Goal: Check status: Check status

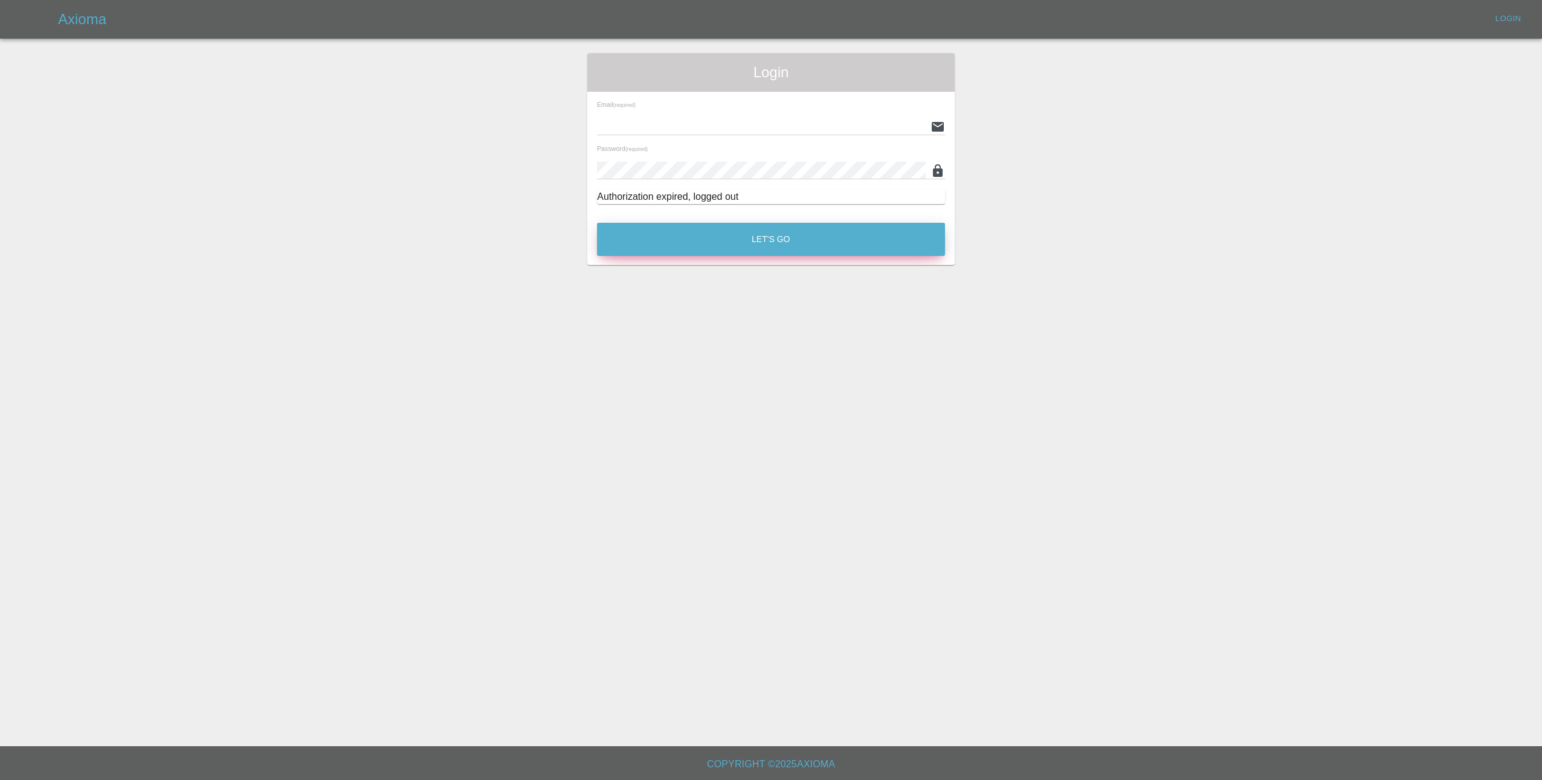
type input "[EMAIL_ADDRESS][DOMAIN_NAME]"
click at [725, 230] on button "Let's Go" at bounding box center [771, 239] width 348 height 33
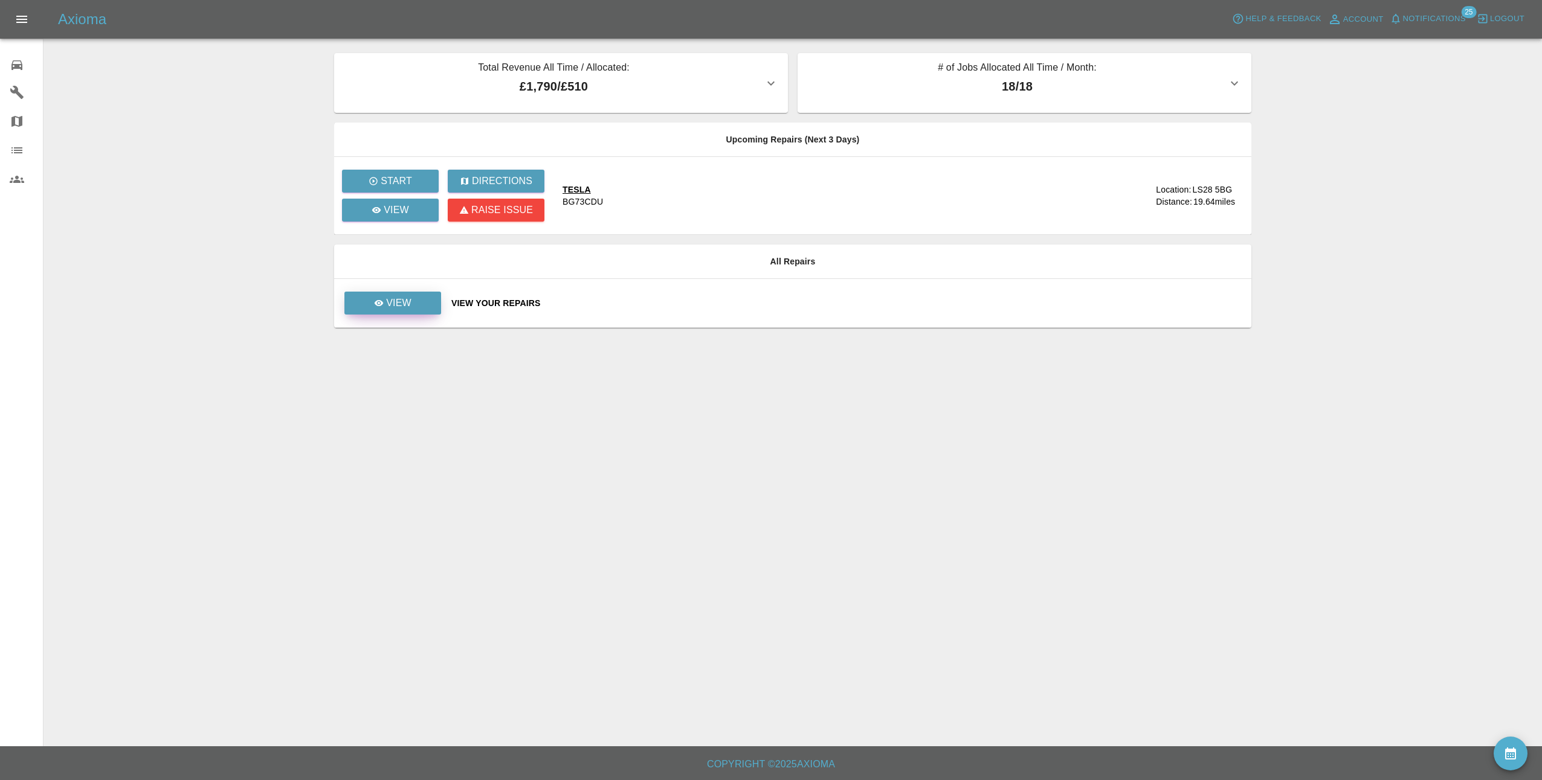
click at [425, 306] on link "View" at bounding box center [392, 303] width 97 height 23
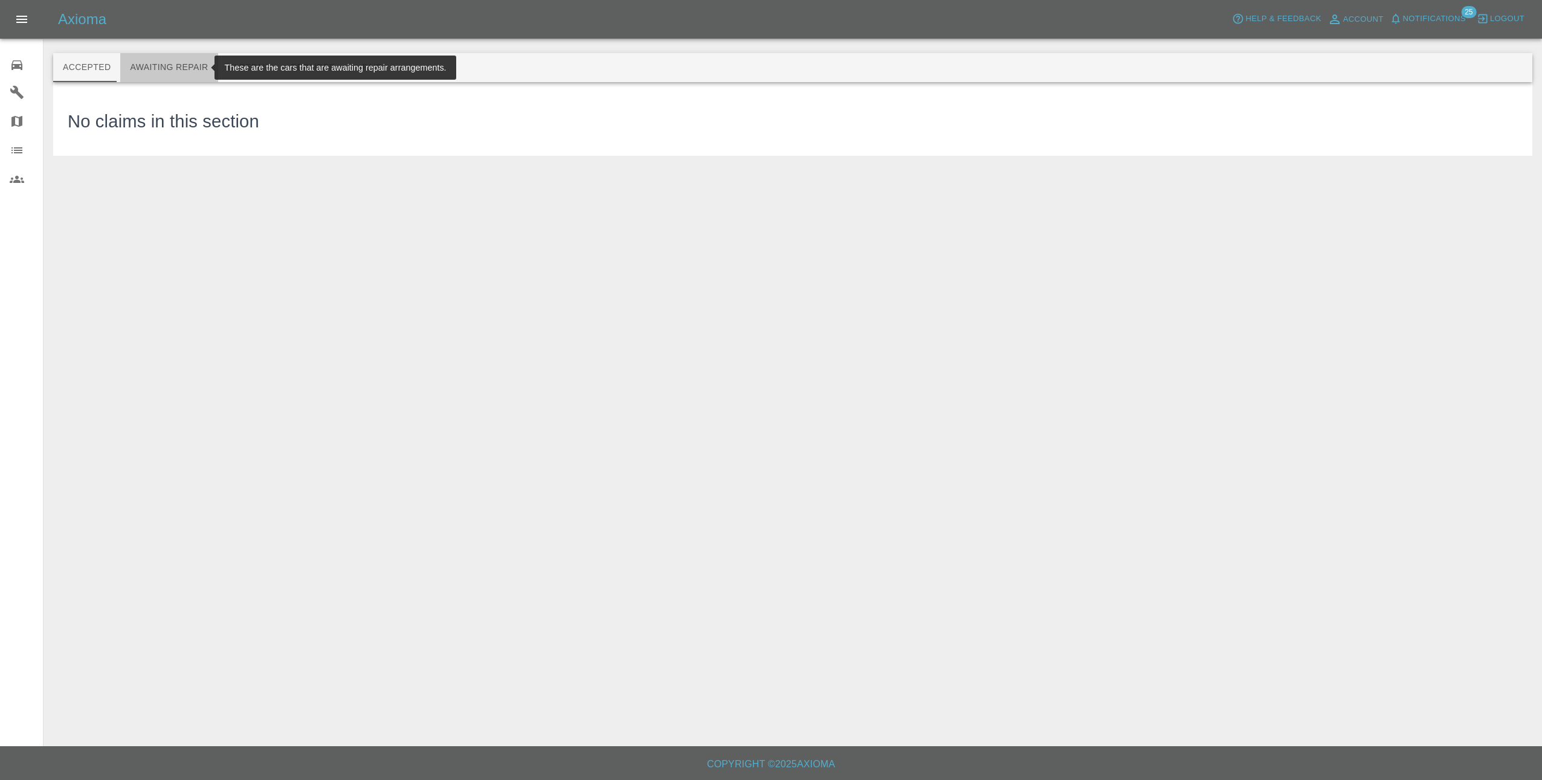
click at [168, 68] on button "Awaiting Repair" at bounding box center [168, 67] width 97 height 29
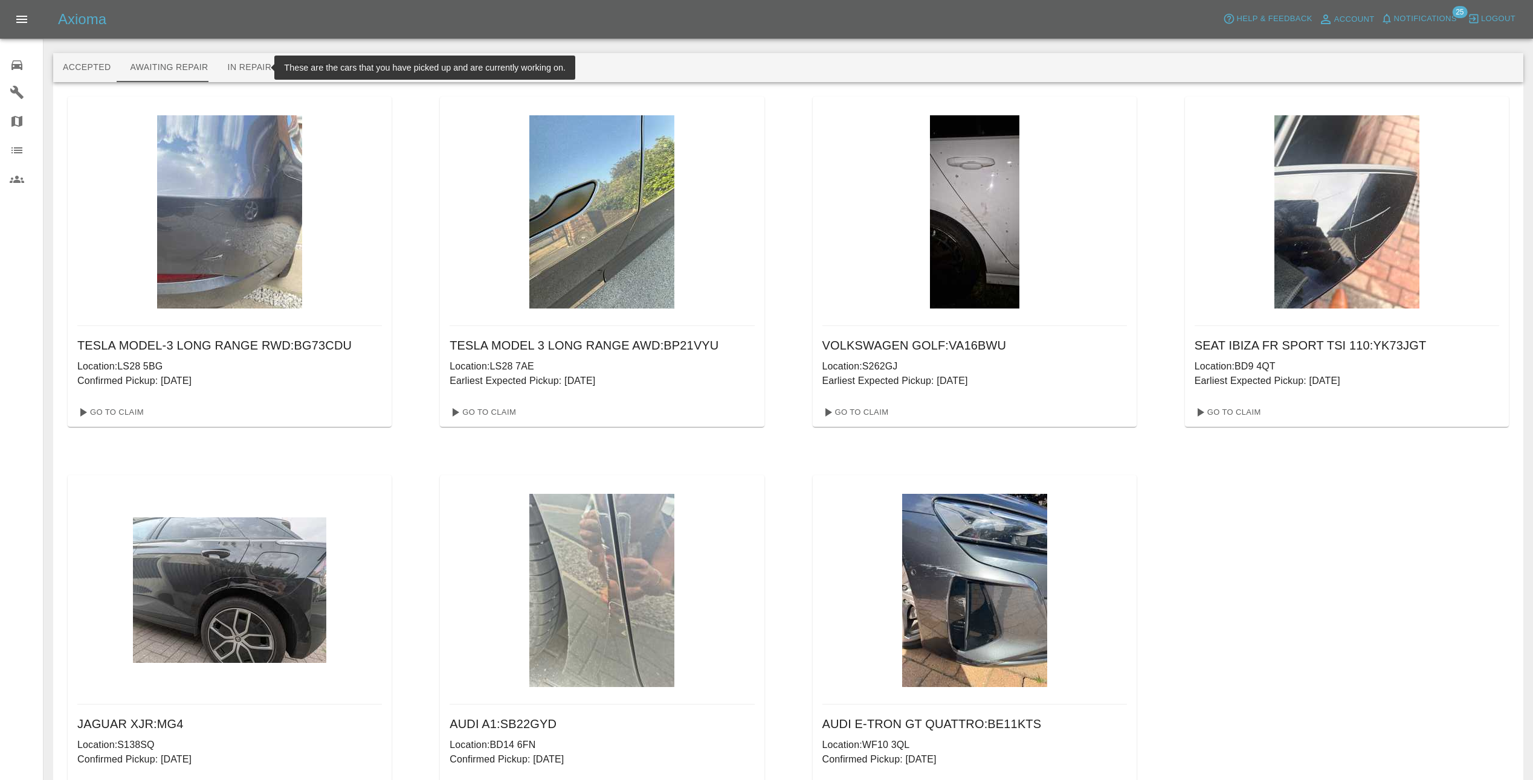
click at [251, 66] on button "In Repair" at bounding box center [249, 67] width 63 height 29
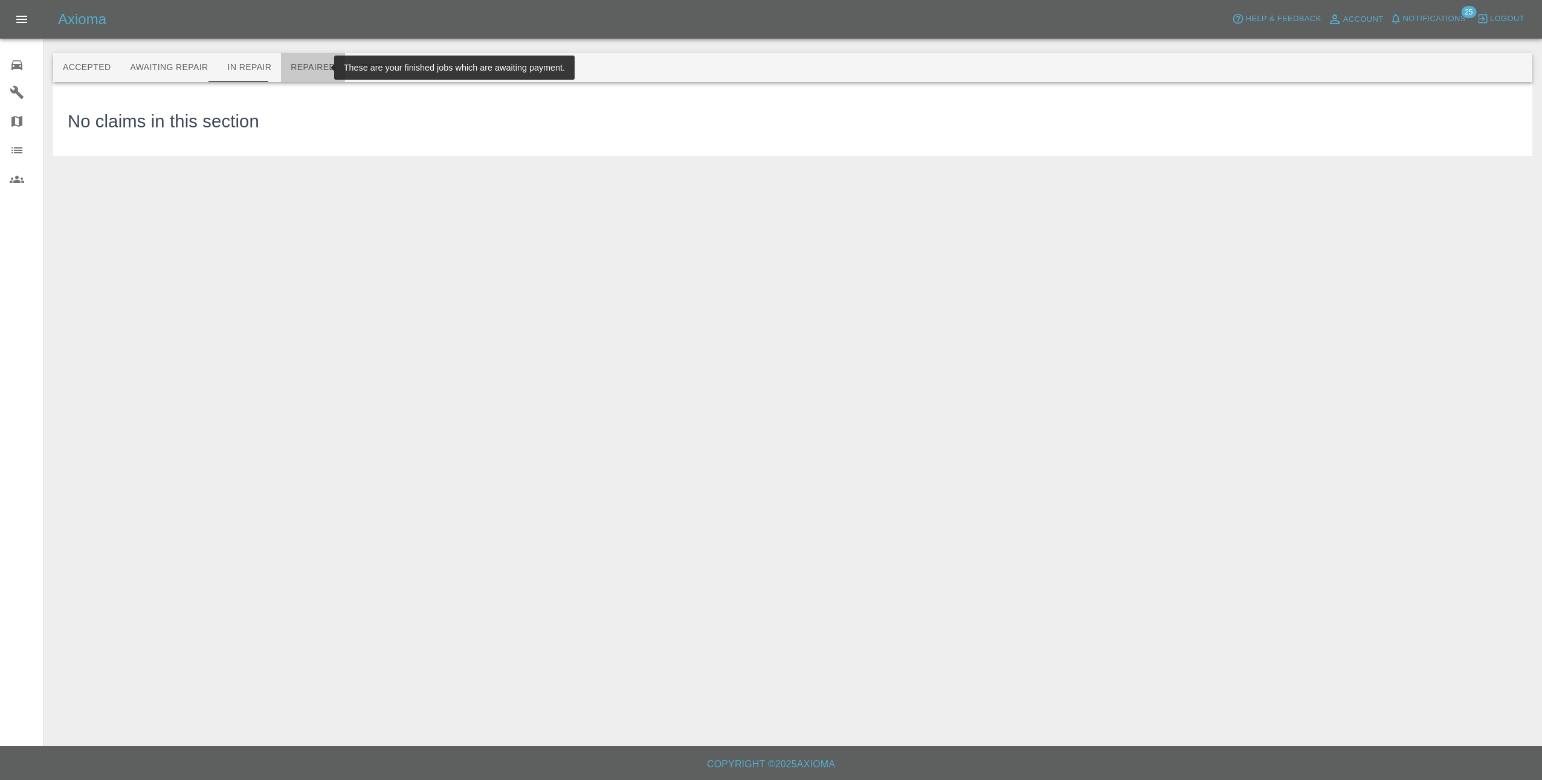
click at [302, 71] on button "Repaired" at bounding box center [313, 67] width 64 height 29
click at [359, 69] on button "Paid" at bounding box center [372, 67] width 54 height 29
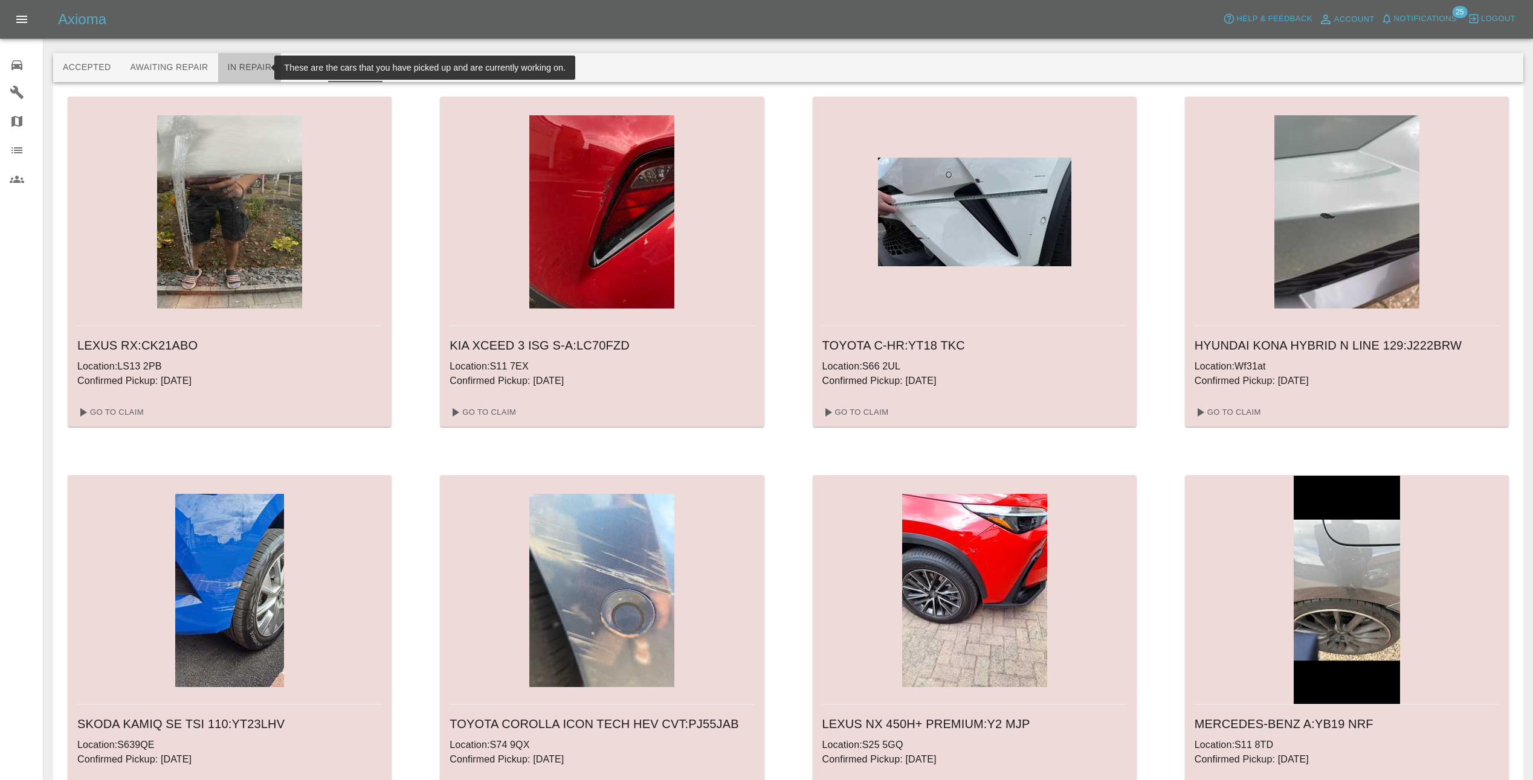
click at [247, 66] on button "In Repair" at bounding box center [249, 67] width 63 height 29
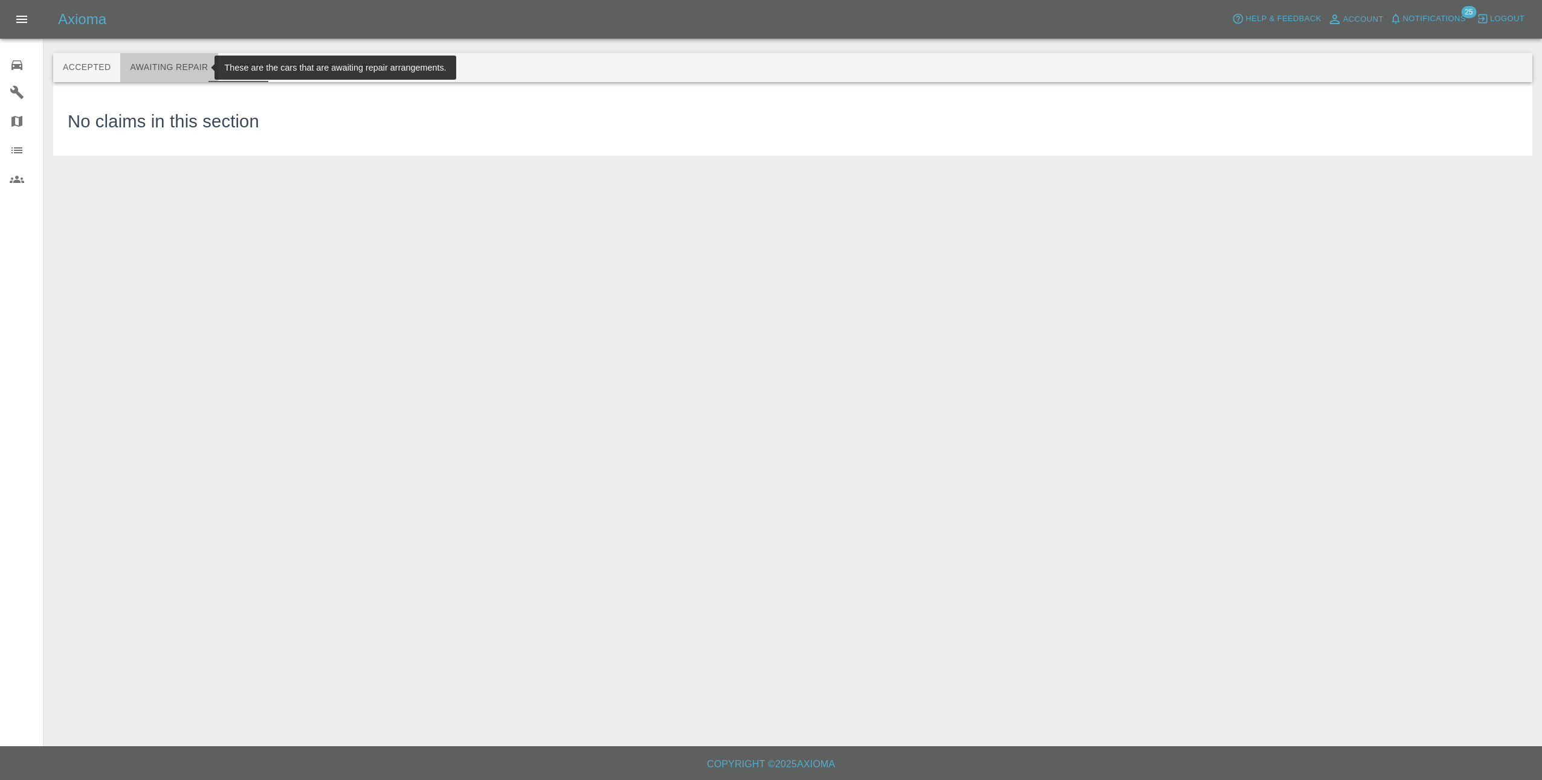
click at [165, 64] on button "Awaiting Repair" at bounding box center [168, 67] width 97 height 29
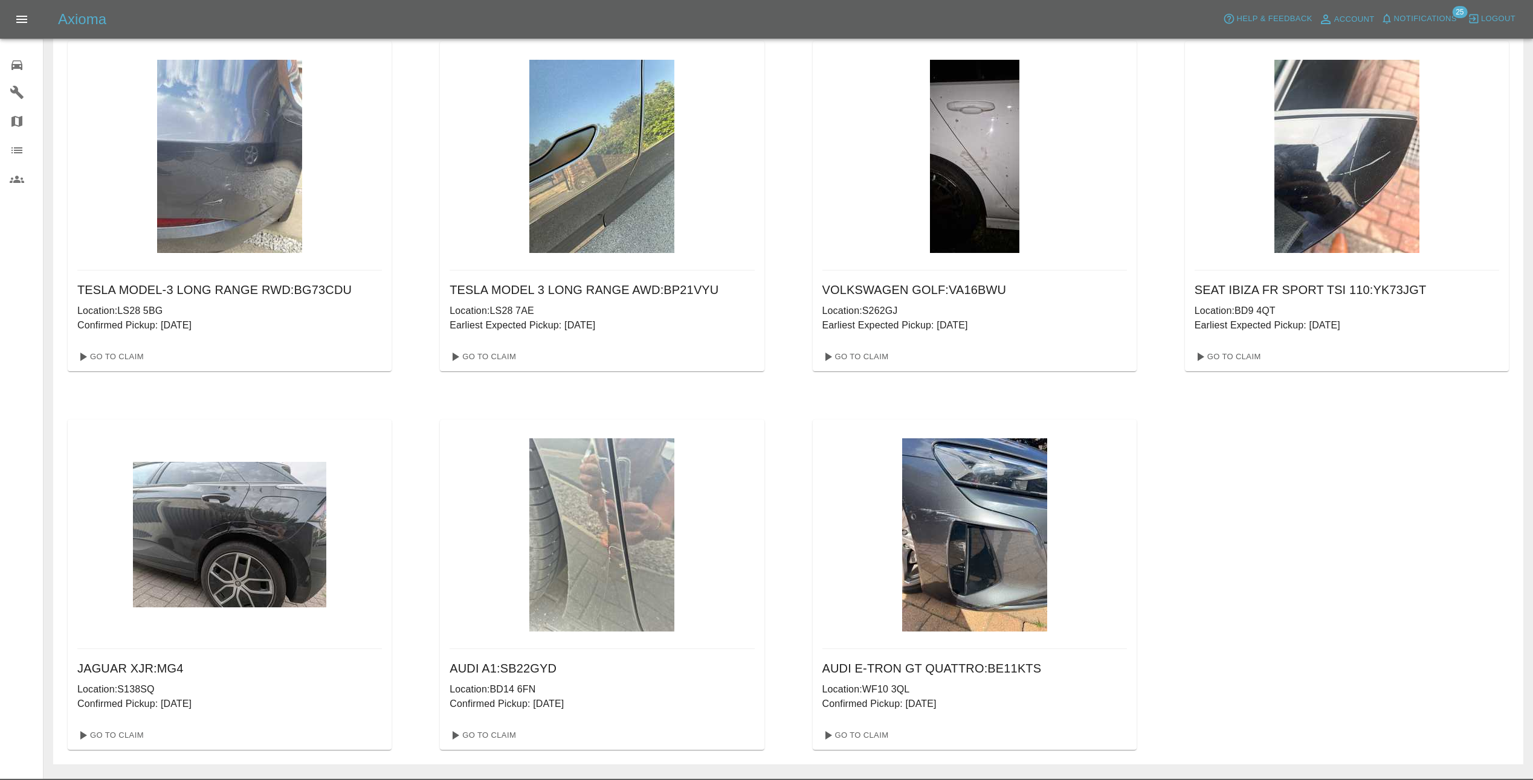
scroll to position [60, 0]
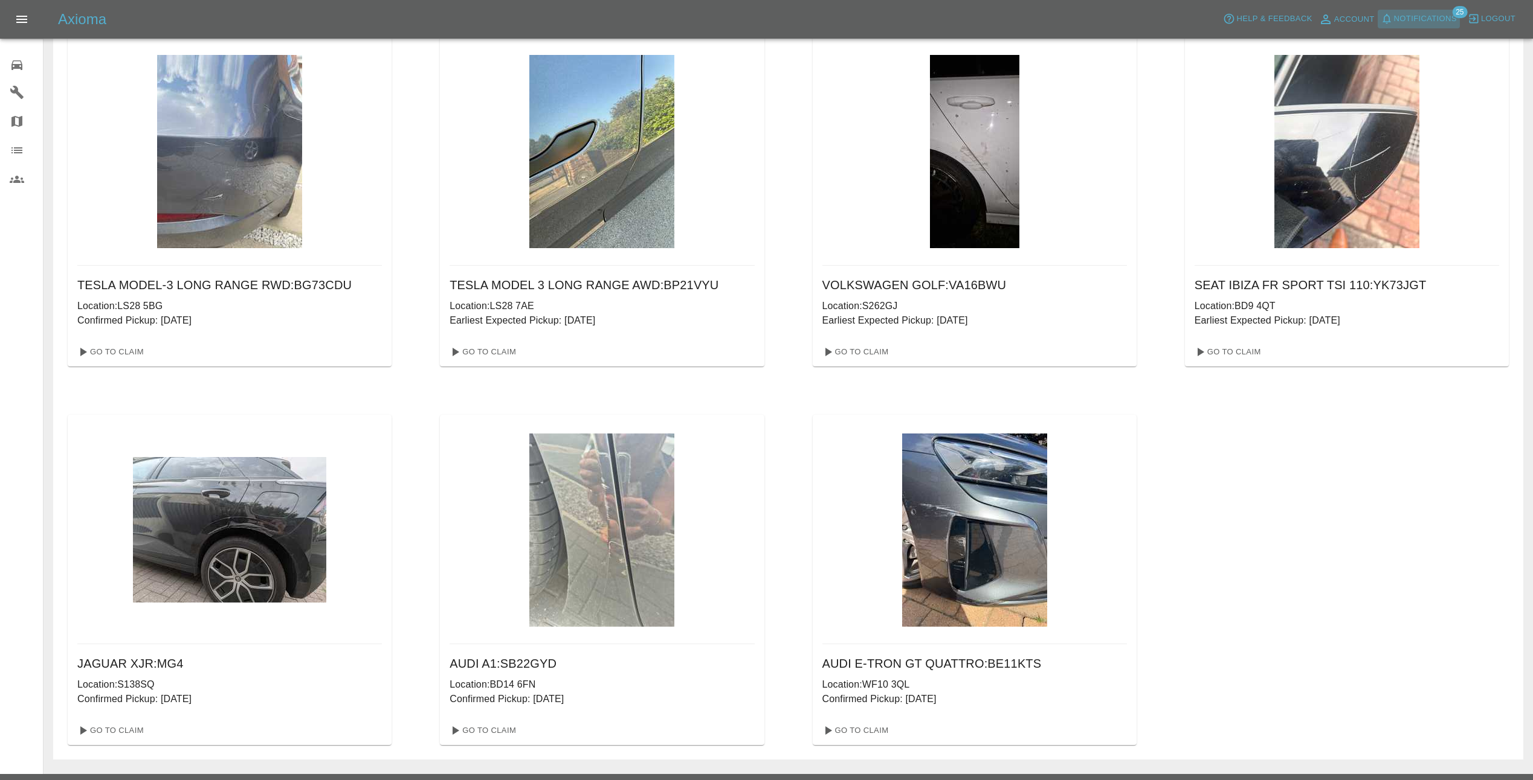
click at [1445, 18] on span "Notifications" at bounding box center [1425, 19] width 63 height 14
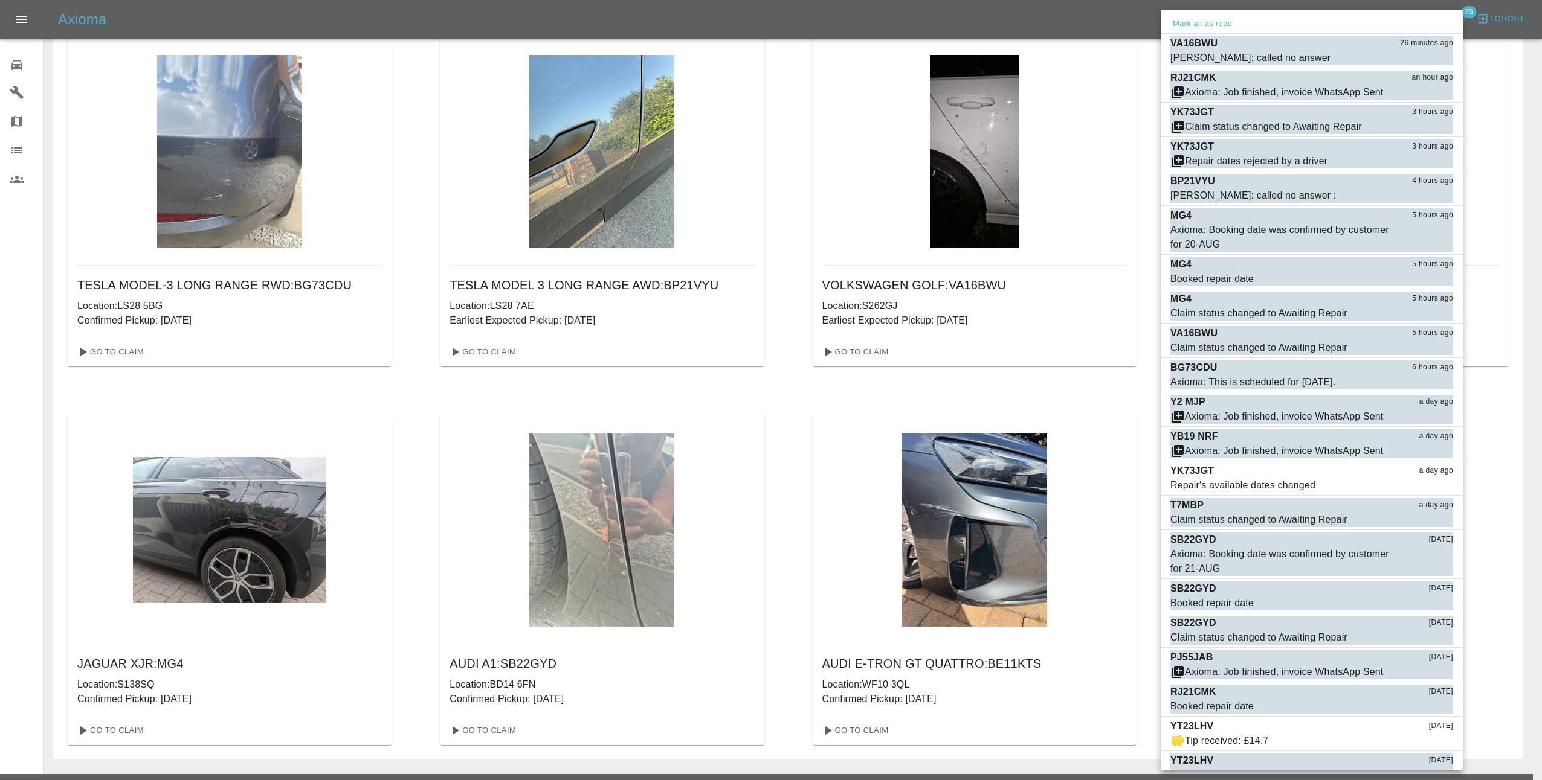
click at [1107, 129] on div at bounding box center [771, 390] width 1542 height 780
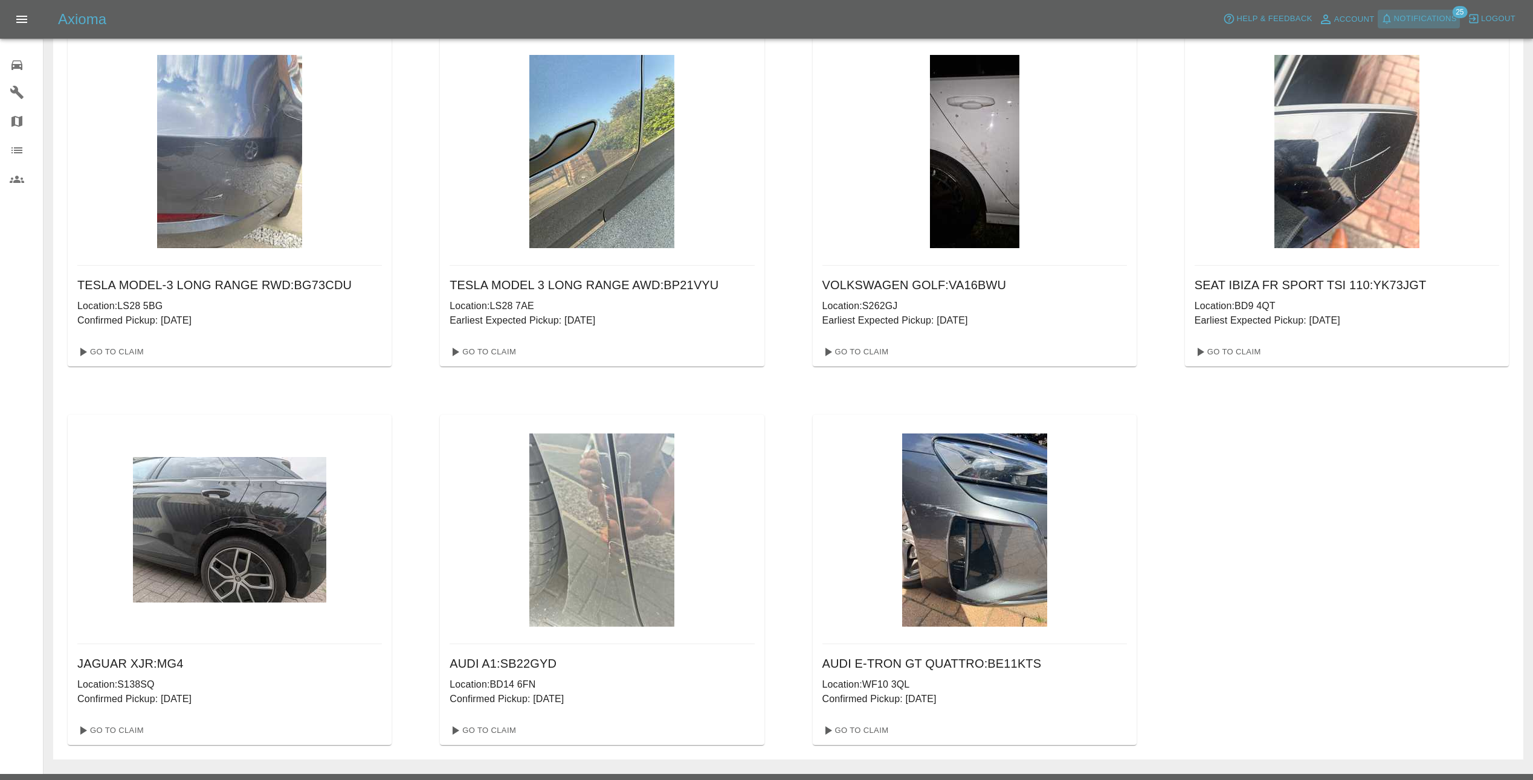
click at [1432, 15] on span "Notifications" at bounding box center [1425, 19] width 63 height 14
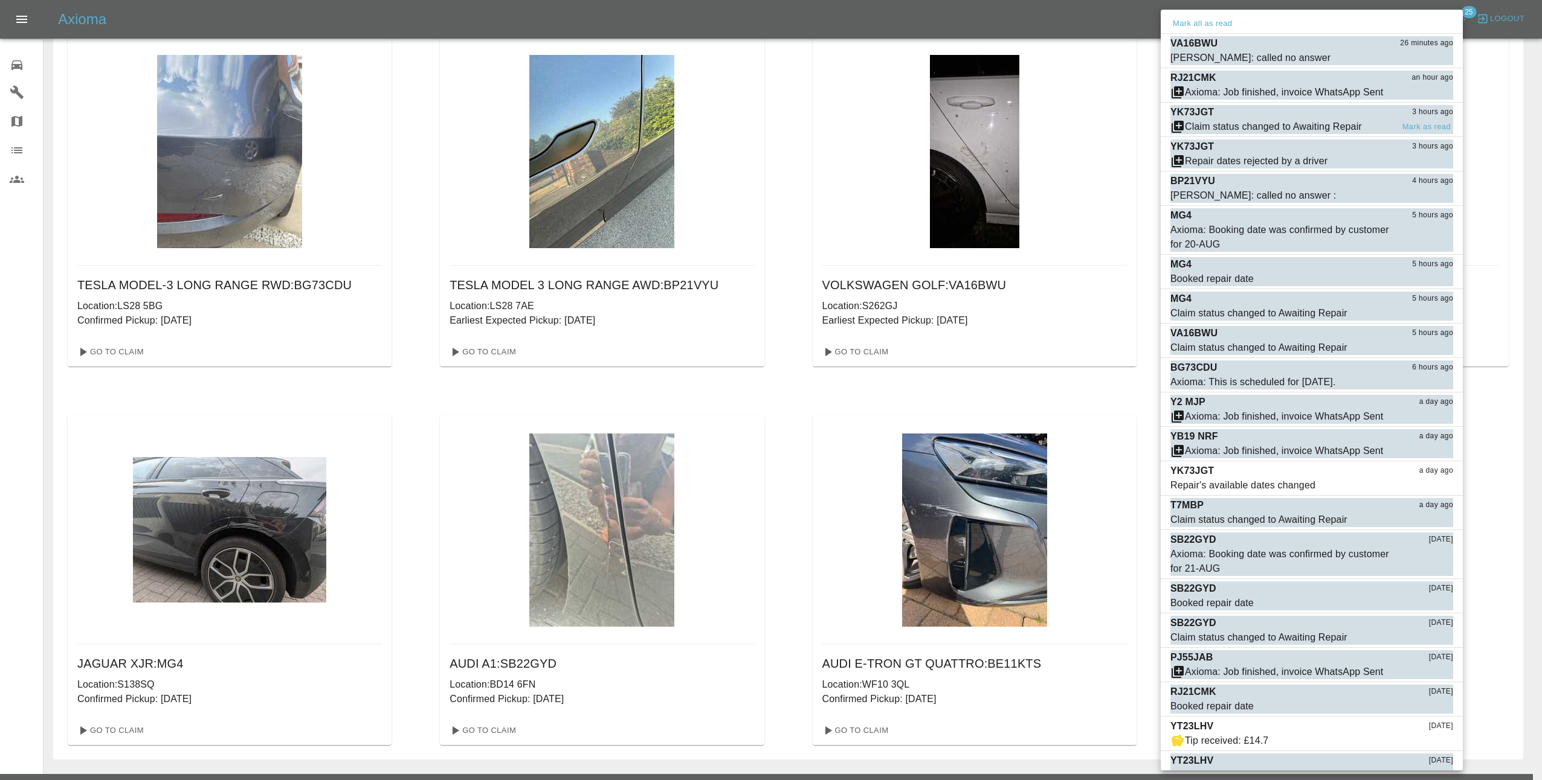
click at [1325, 124] on div "Claim status changed to Awaiting Repair" at bounding box center [1273, 127] width 177 height 14
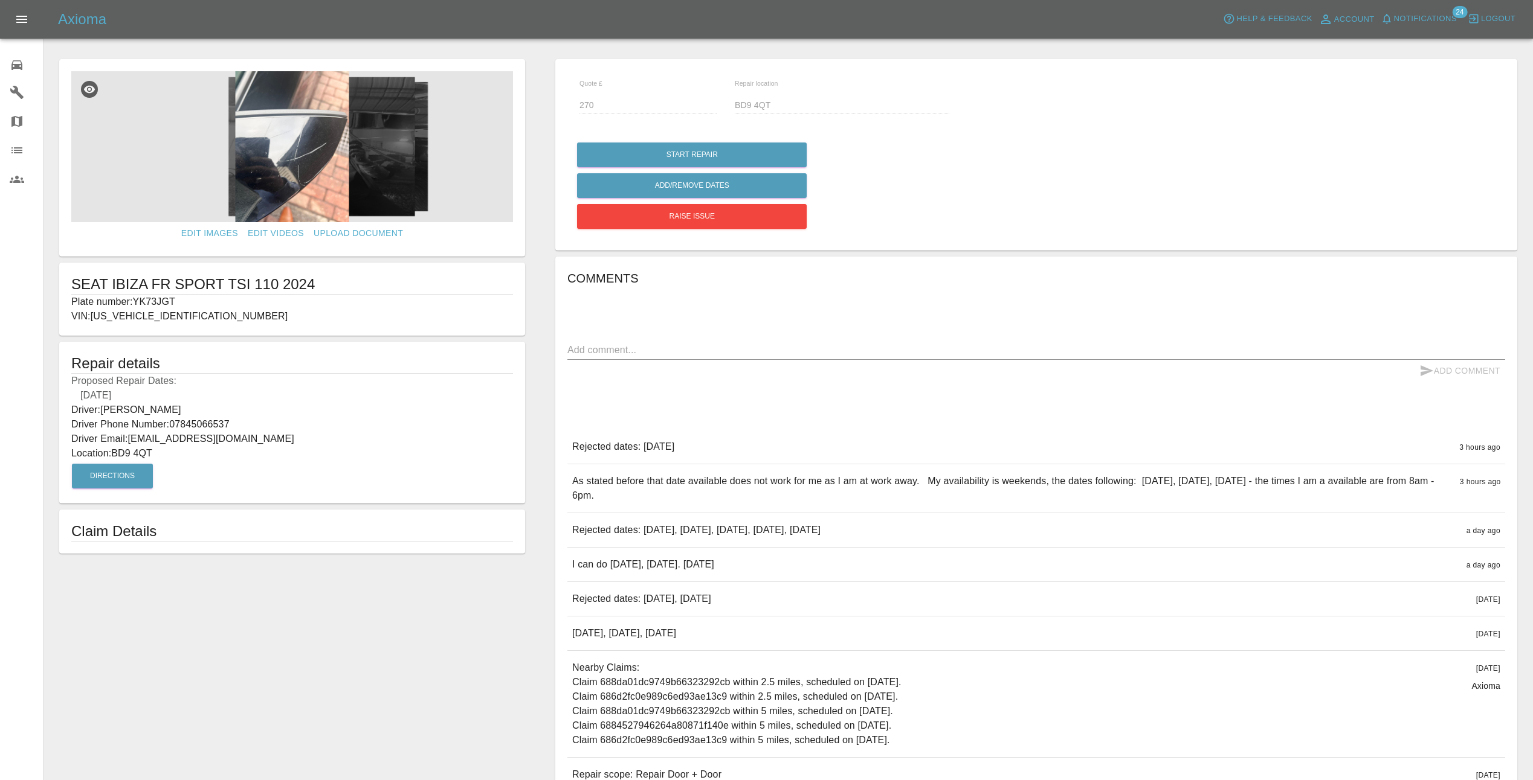
click at [271, 159] on img at bounding box center [292, 146] width 442 height 151
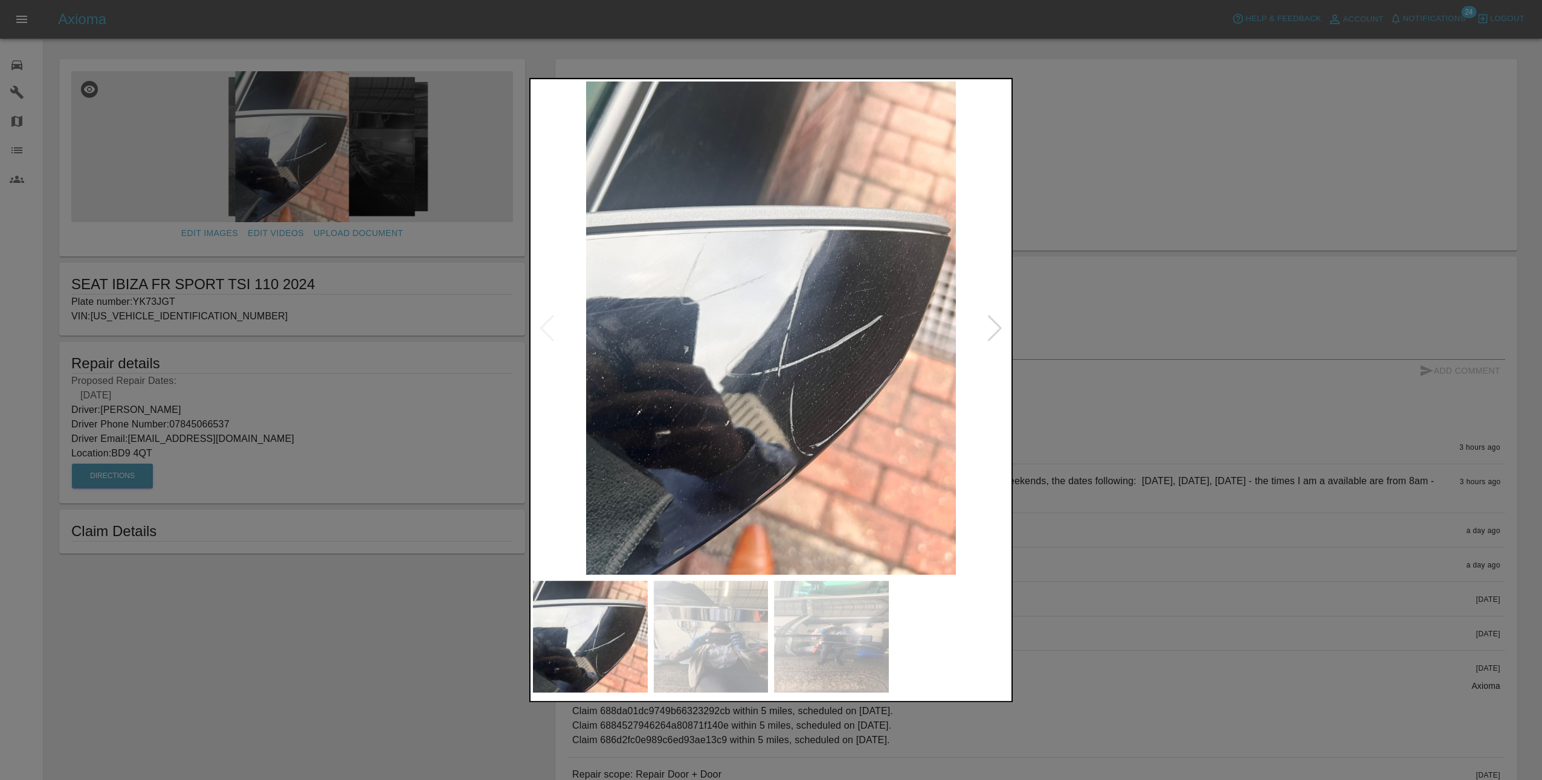
click at [1000, 327] on div at bounding box center [994, 328] width 16 height 27
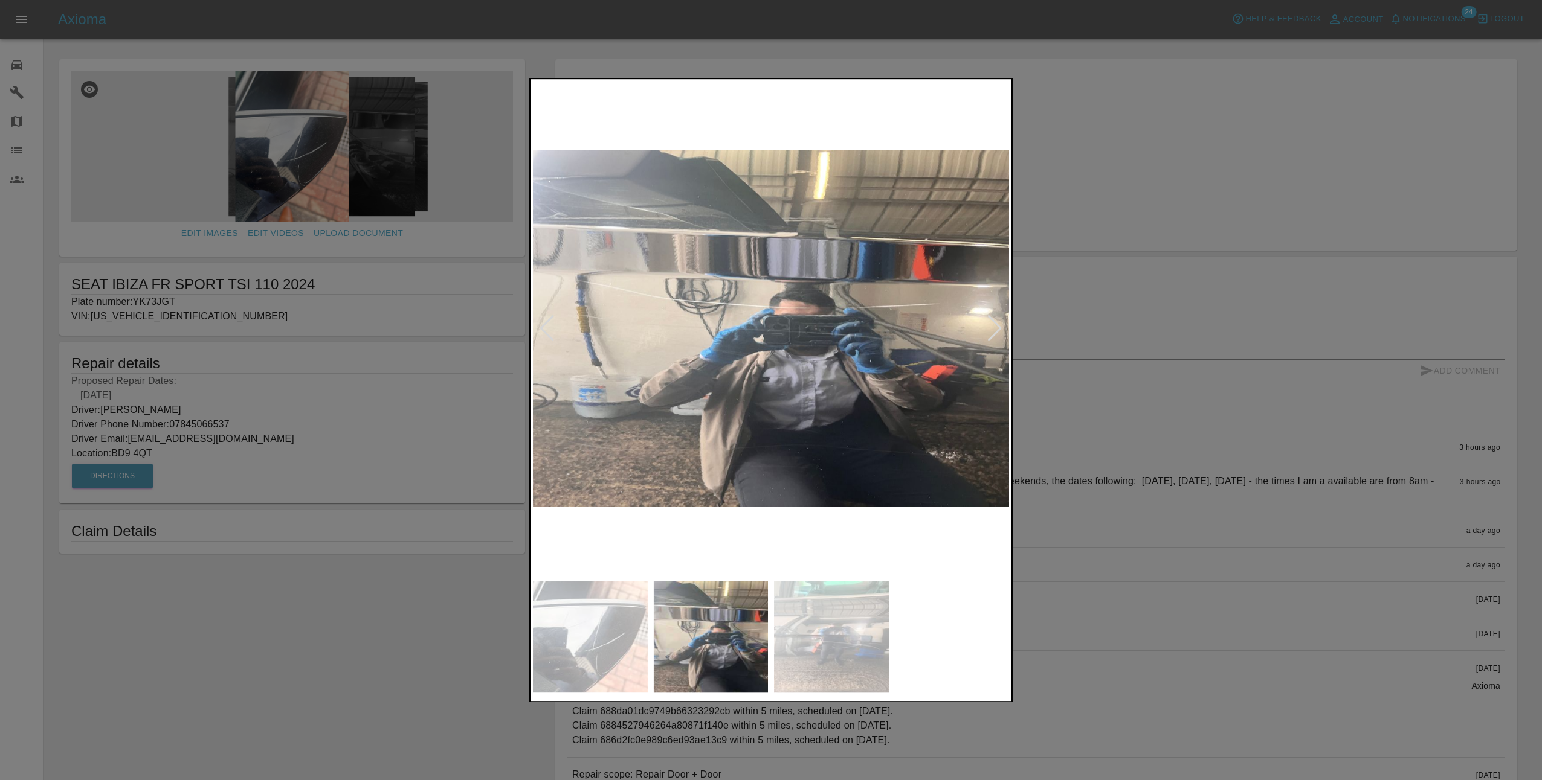
click at [1000, 327] on div at bounding box center [994, 328] width 16 height 27
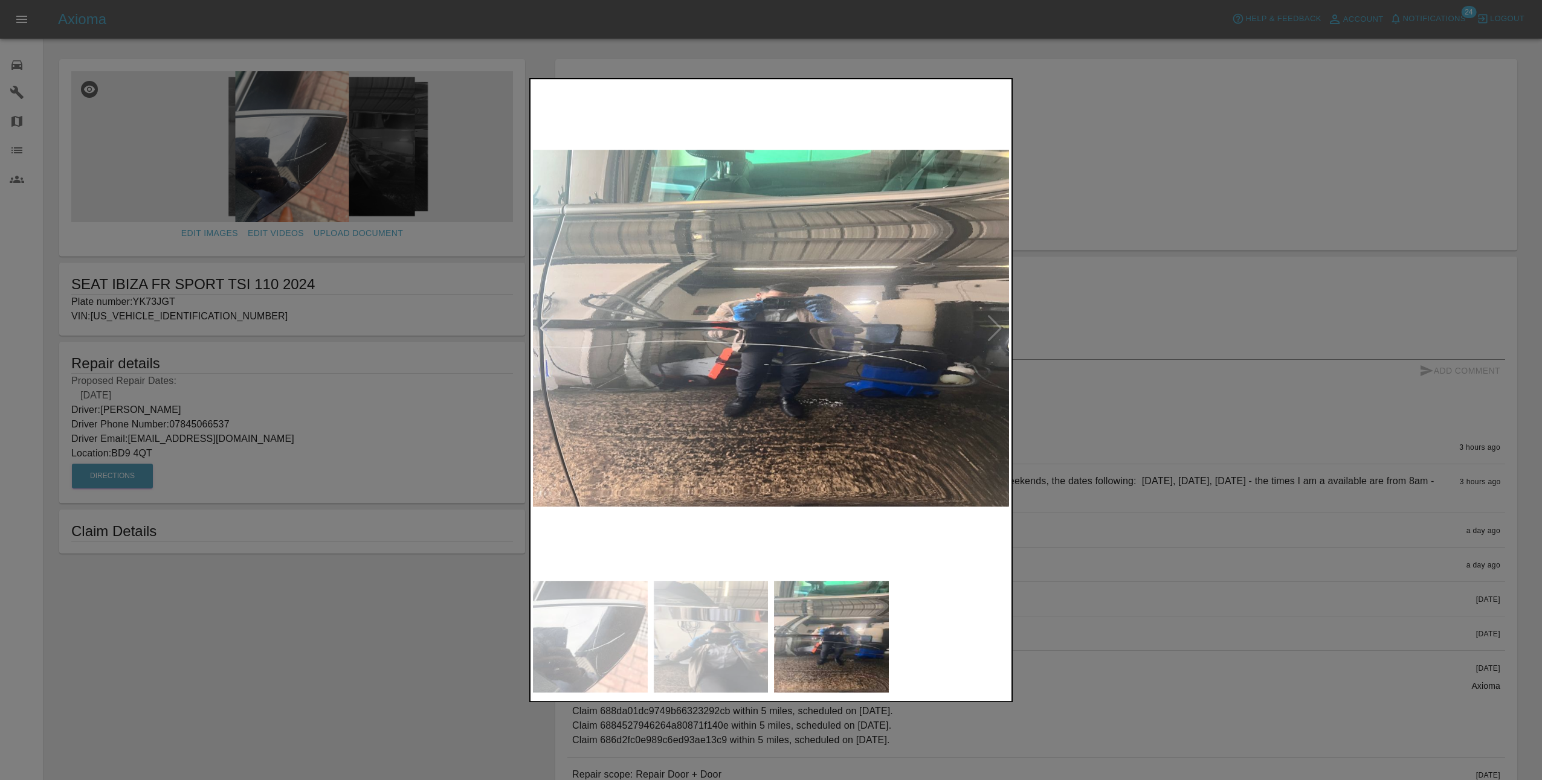
click at [995, 328] on img at bounding box center [771, 329] width 476 height 494
click at [1063, 277] on div at bounding box center [771, 390] width 1542 height 780
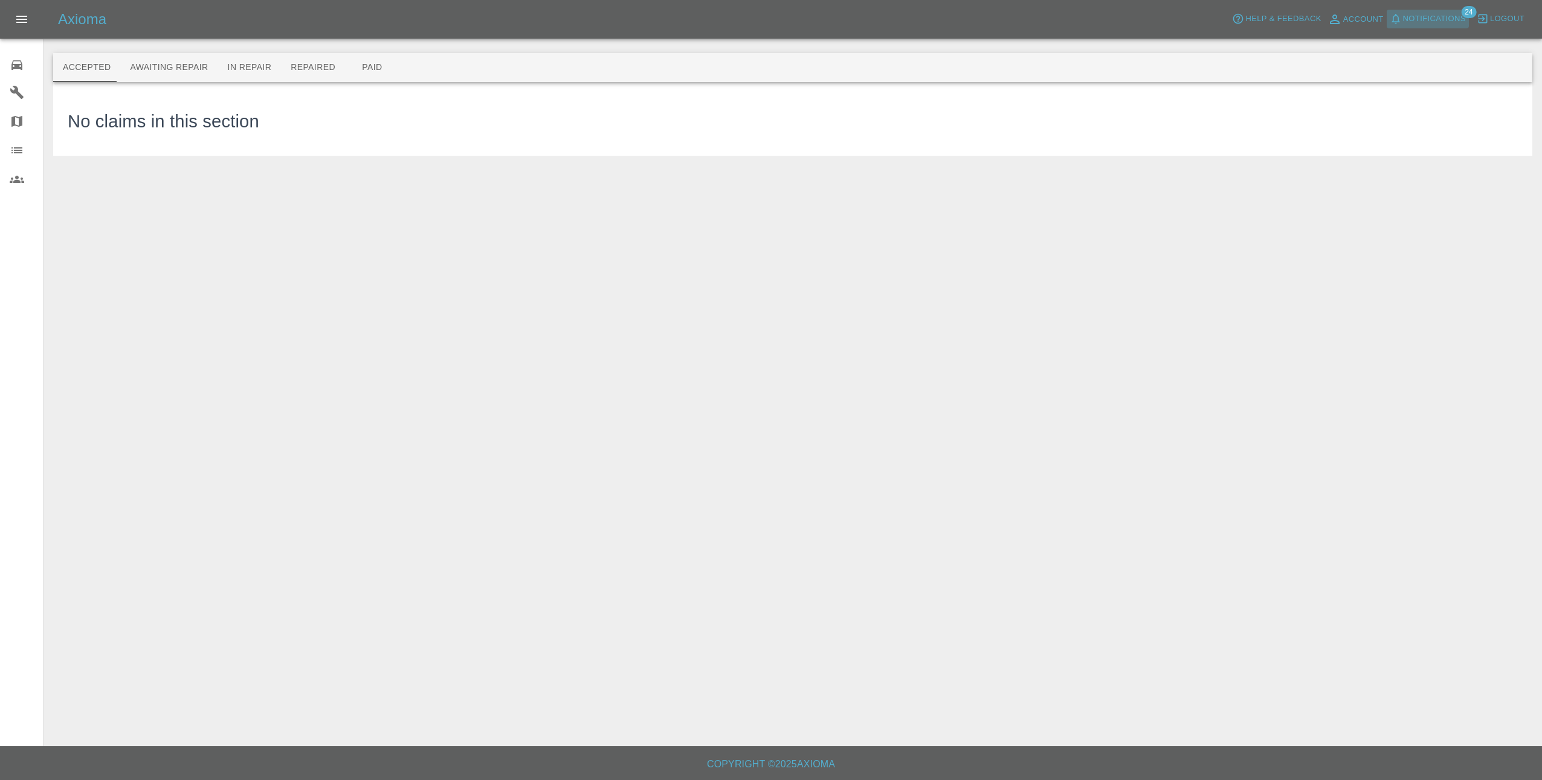
click at [1440, 14] on span "Notifications" at bounding box center [1434, 19] width 63 height 14
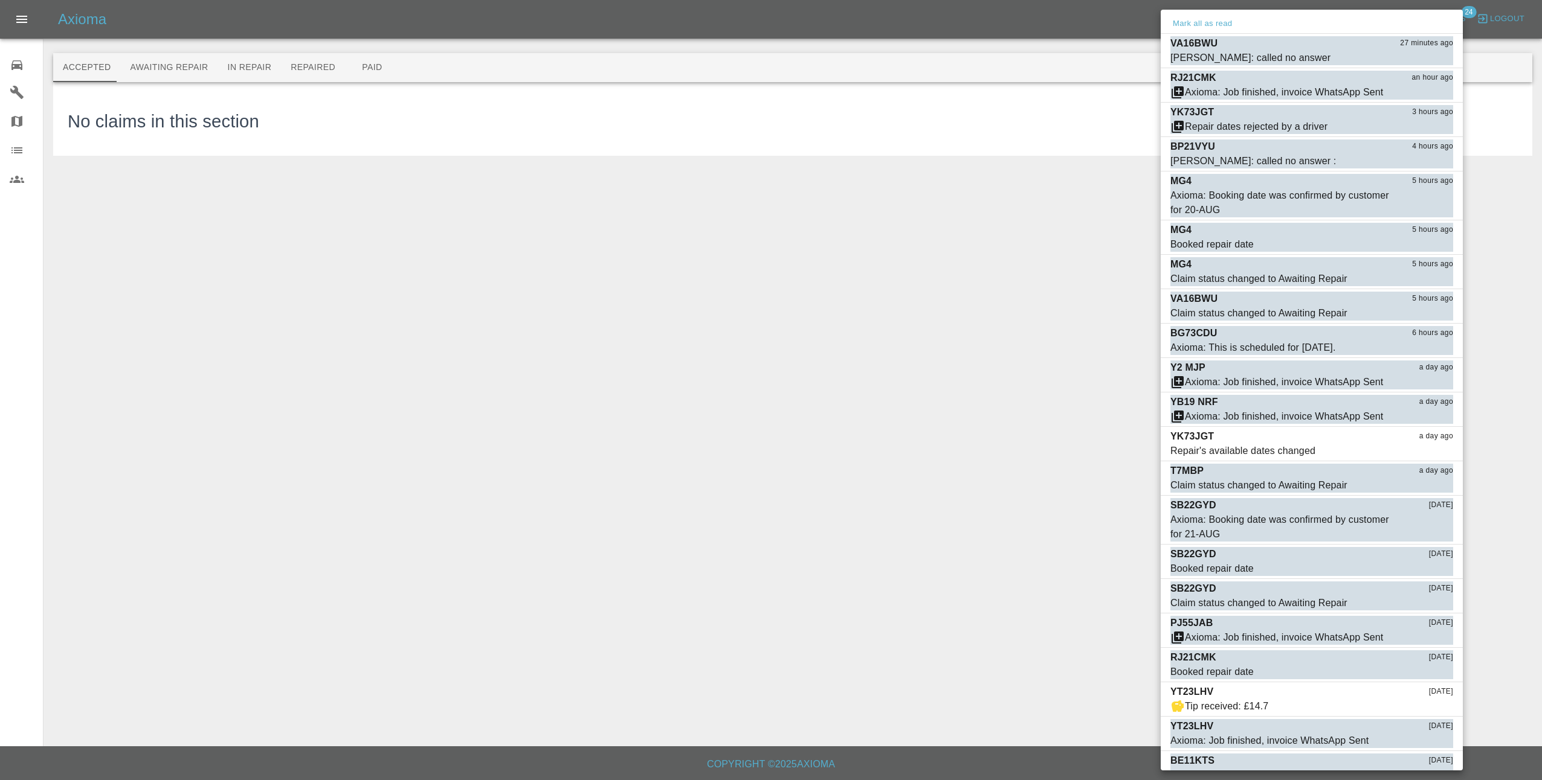
click at [981, 45] on div at bounding box center [771, 390] width 1542 height 780
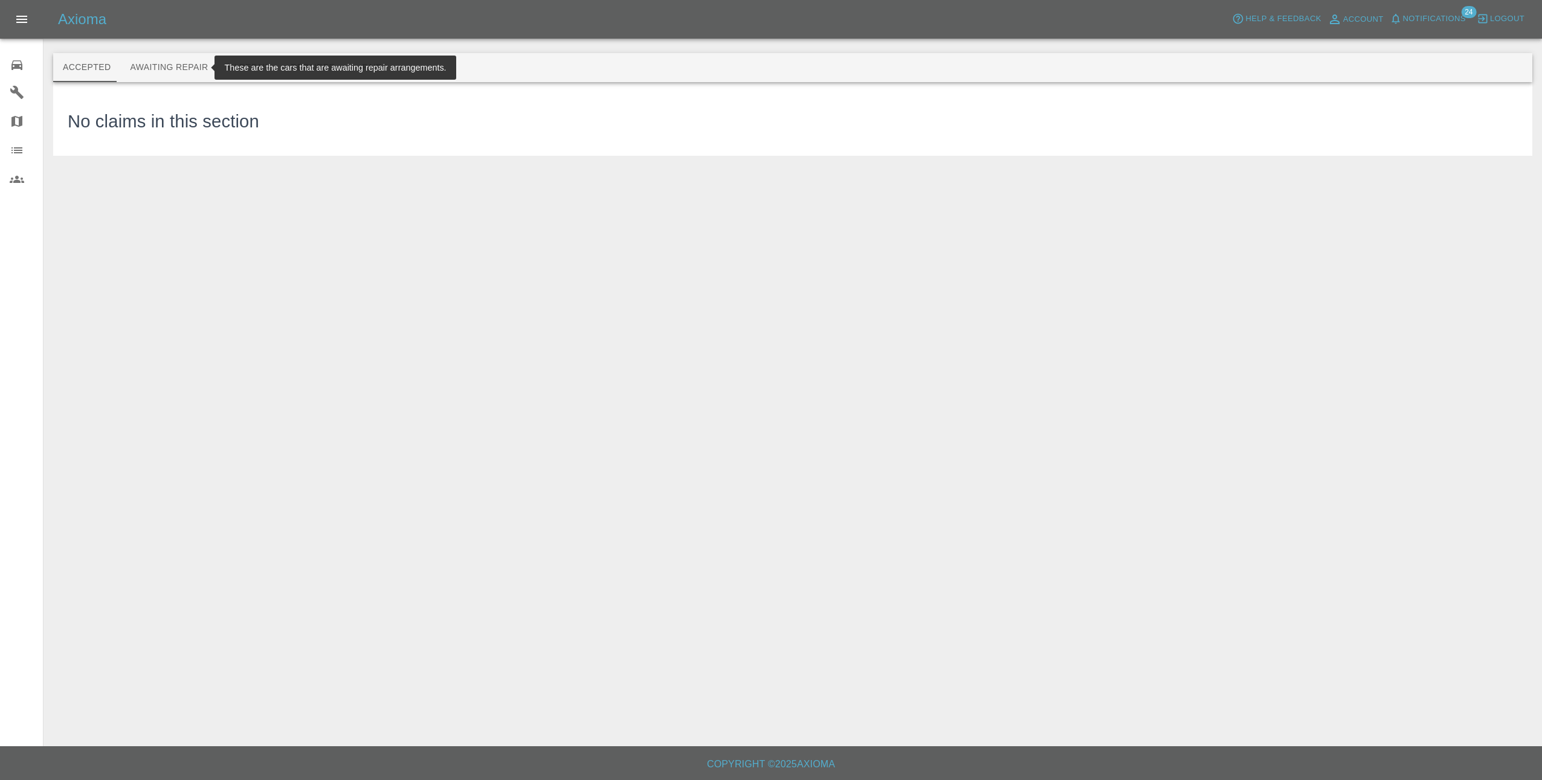
click at [147, 68] on button "Awaiting Repair" at bounding box center [168, 67] width 97 height 29
